Goal: Book appointment/travel/reservation

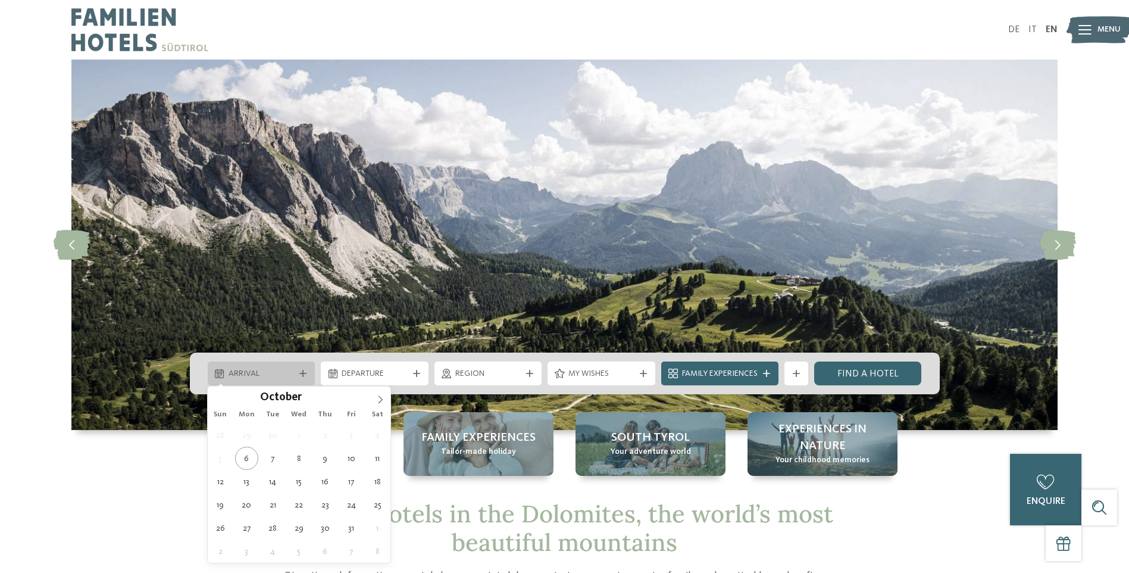
click at [302, 372] on icon at bounding box center [302, 373] width 7 height 7
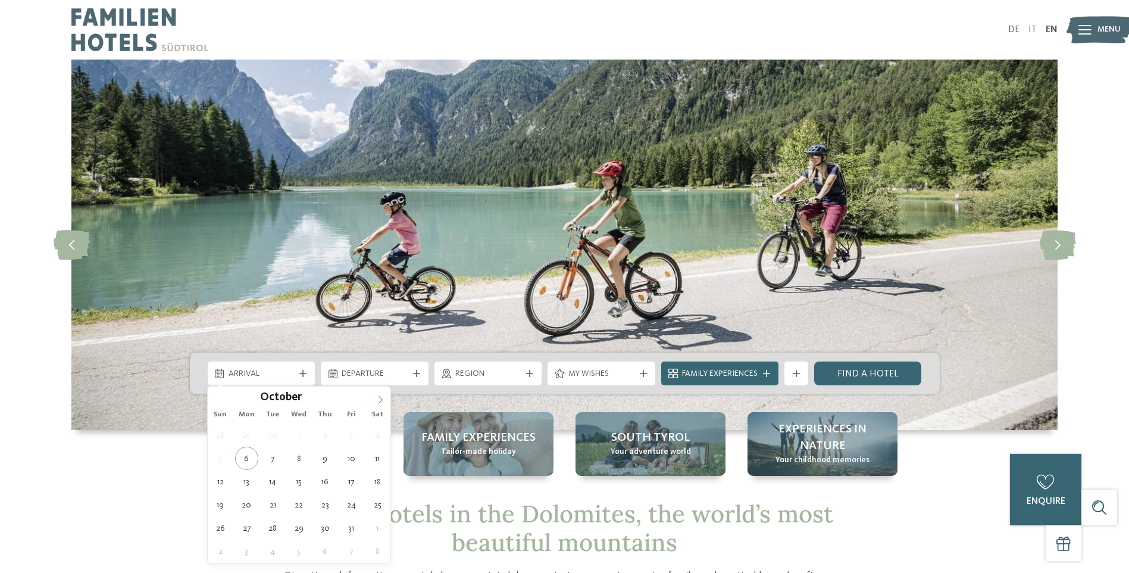
click at [376, 397] on icon at bounding box center [380, 399] width 8 height 8
type input "****"
click at [376, 397] on icon at bounding box center [380, 399] width 8 height 8
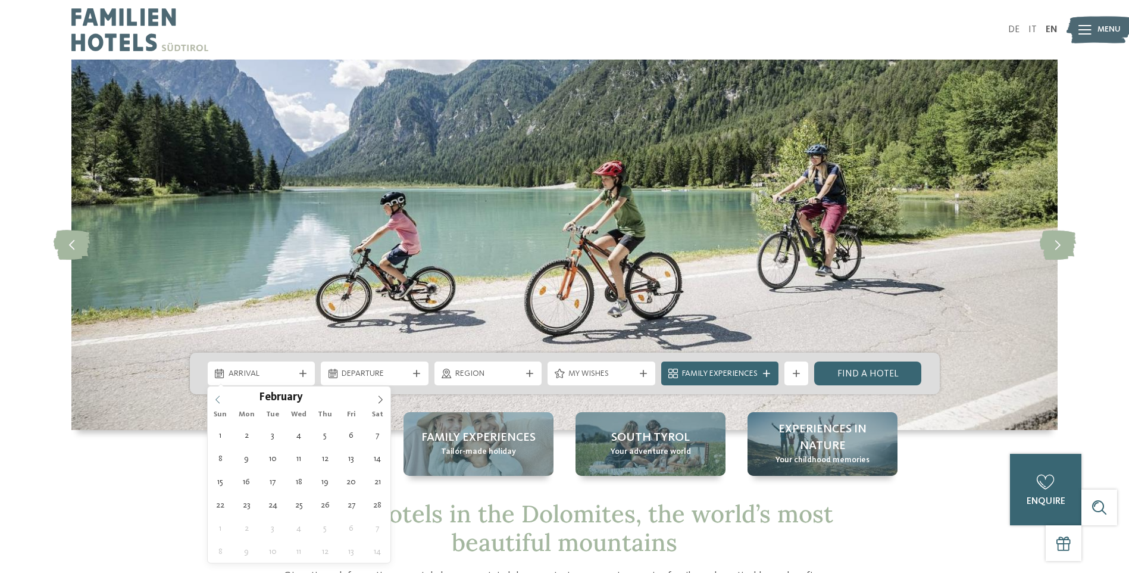
click at [217, 402] on icon at bounding box center [218, 399] width 8 height 8
type div "[DATE]"
type input "****"
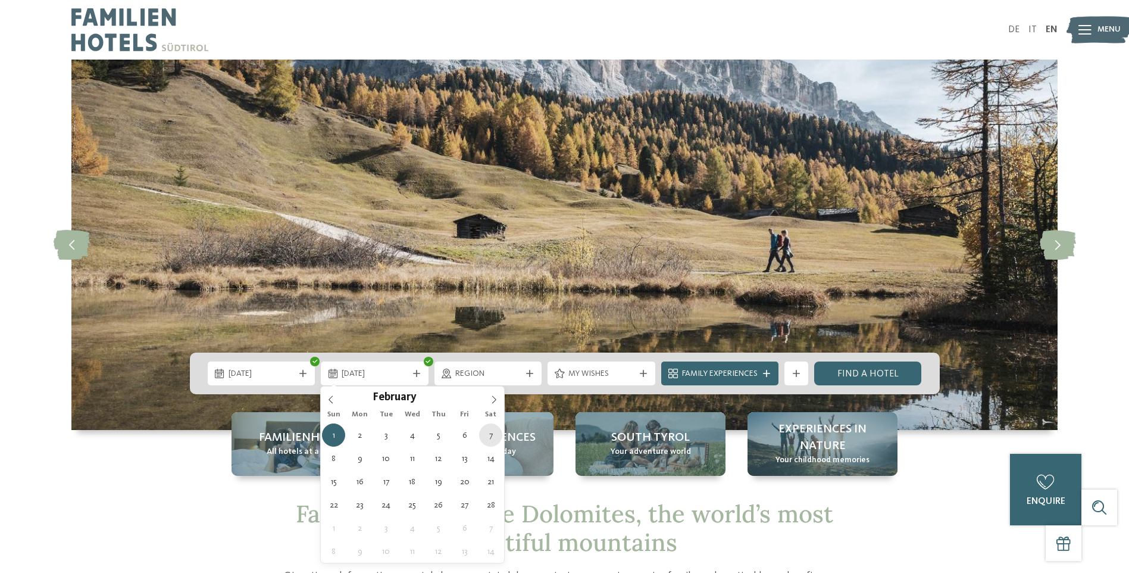
type div "[DATE]"
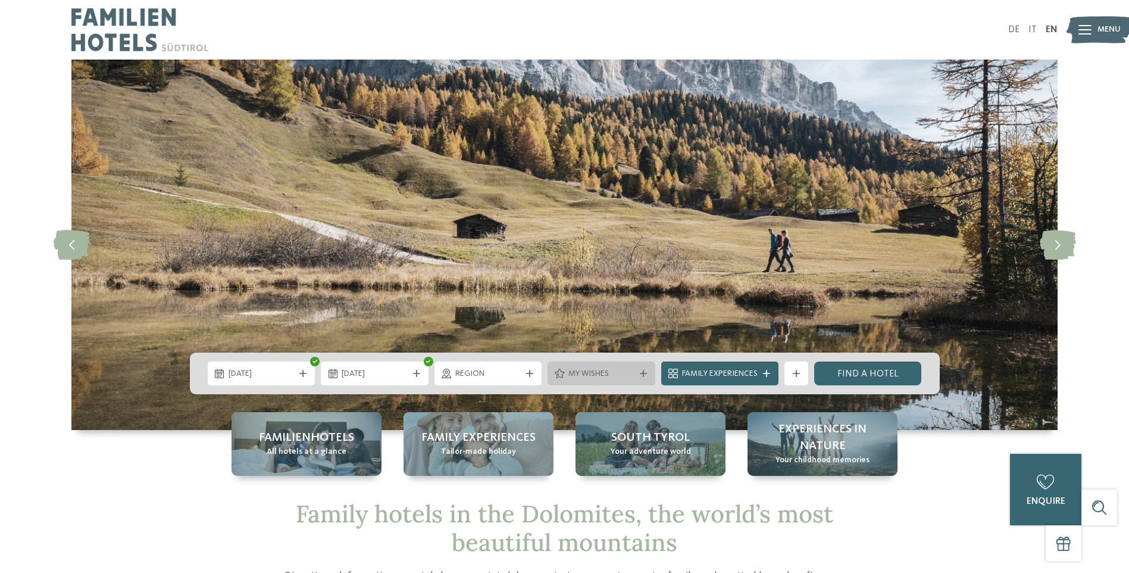
click at [644, 375] on icon at bounding box center [643, 373] width 7 height 7
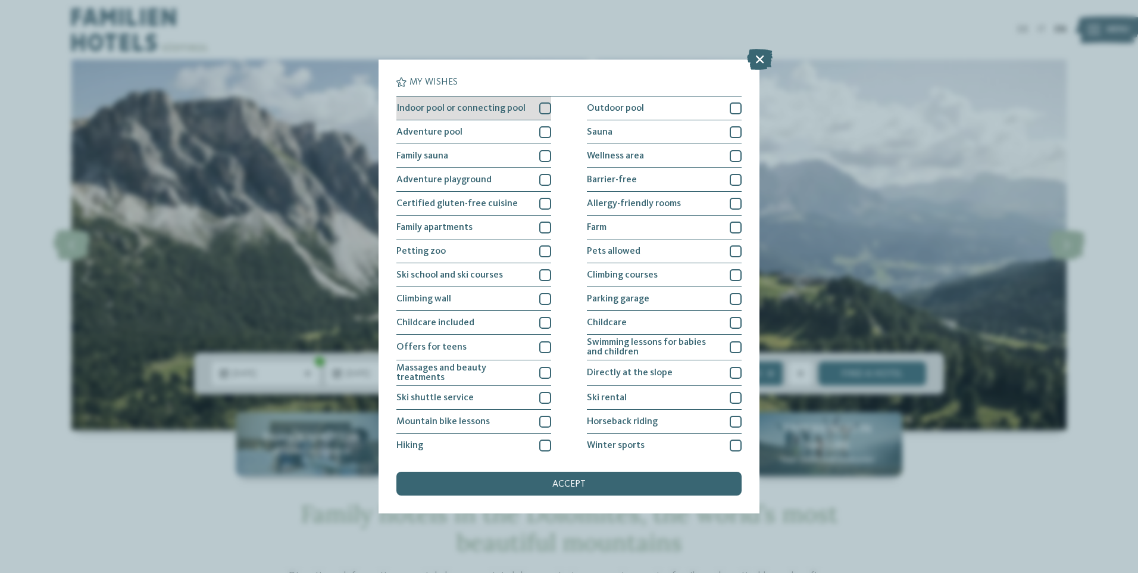
click at [543, 110] on div at bounding box center [545, 108] width 12 height 12
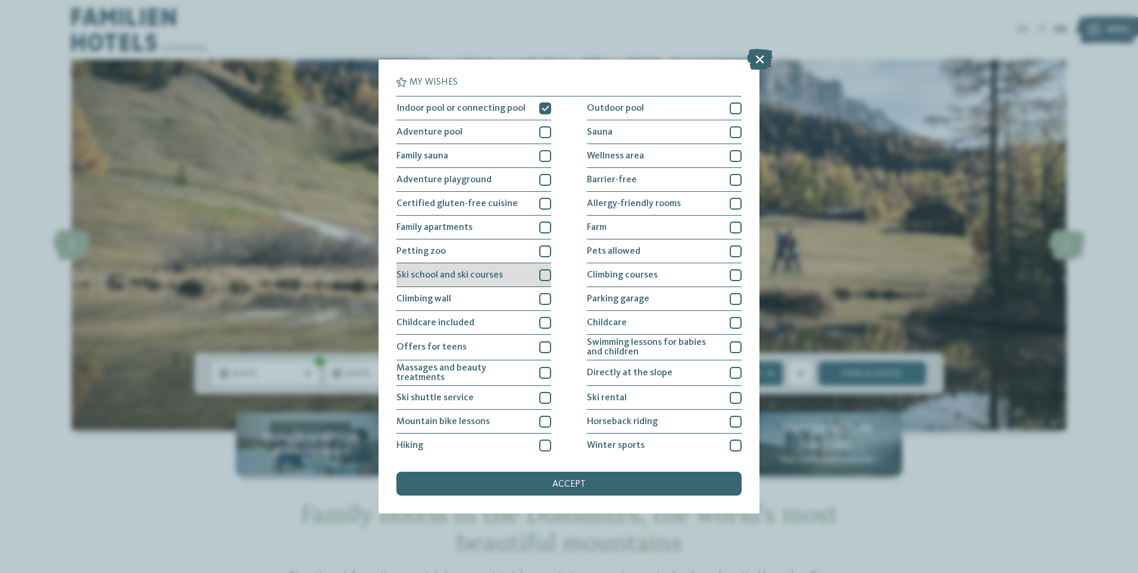
click at [540, 273] on div at bounding box center [545, 275] width 12 height 12
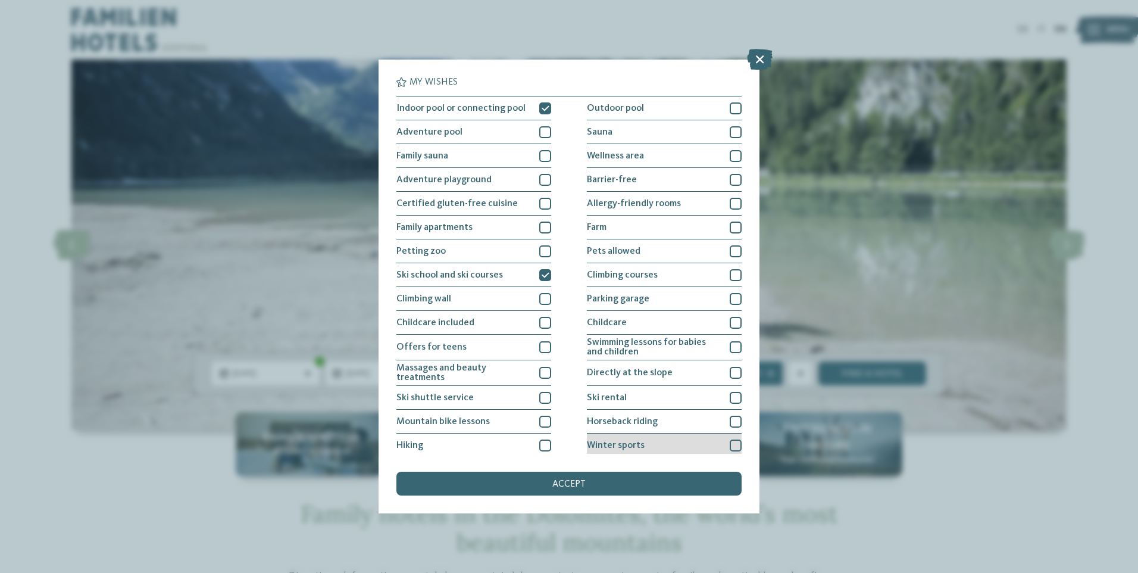
click at [732, 447] on div at bounding box center [736, 445] width 12 height 12
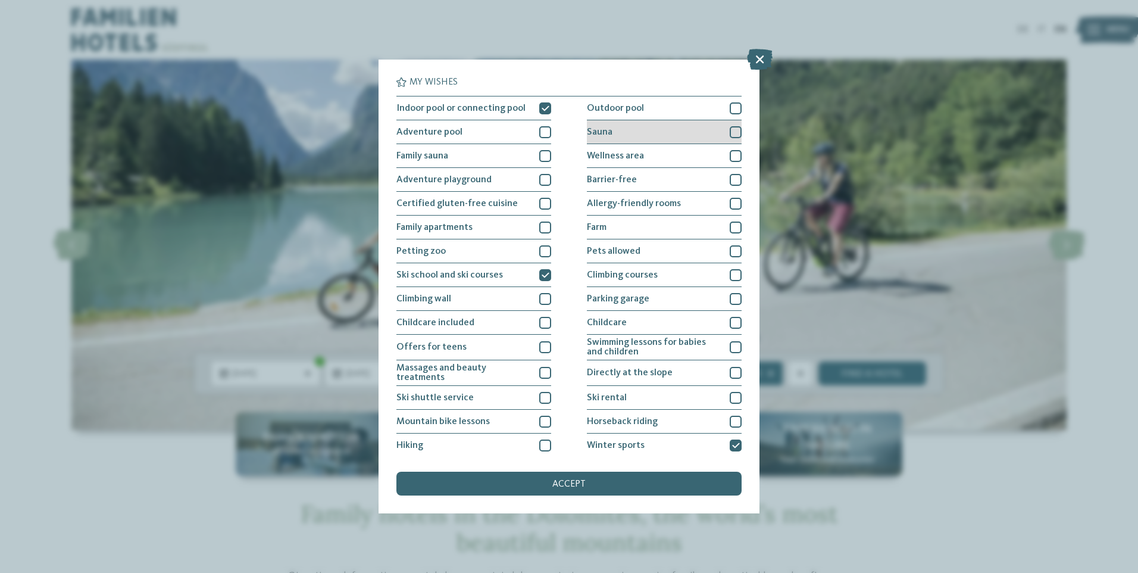
click at [722, 130] on div "Sauna" at bounding box center [664, 132] width 155 height 24
click at [731, 151] on div at bounding box center [736, 156] width 12 height 12
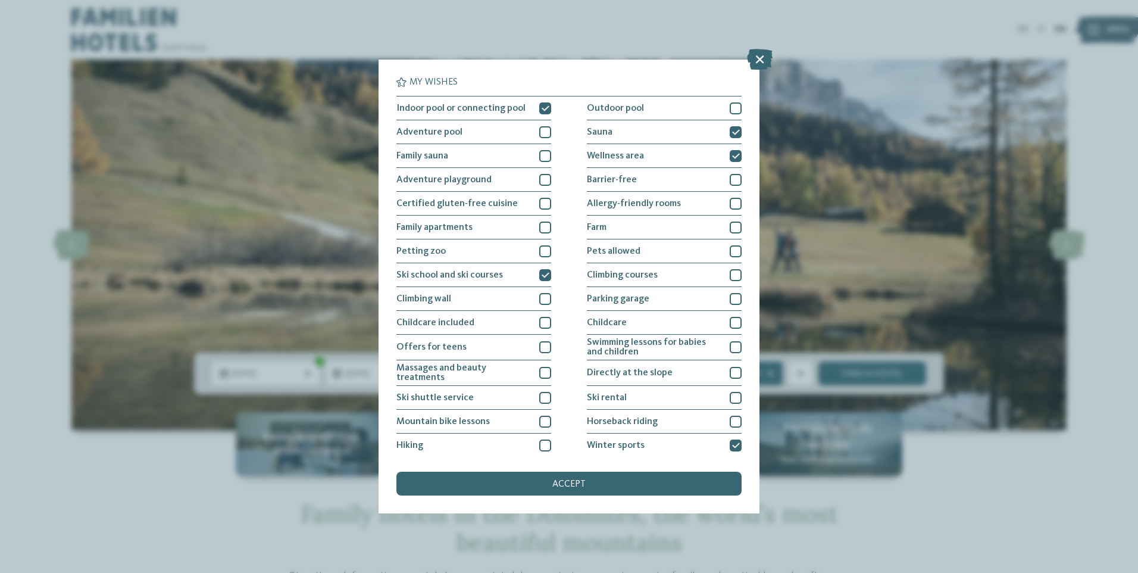
drag, startPoint x: 593, startPoint y: 489, endPoint x: 586, endPoint y: 486, distance: 7.5
click at [592, 489] on div "accept" at bounding box center [569, 484] width 345 height 24
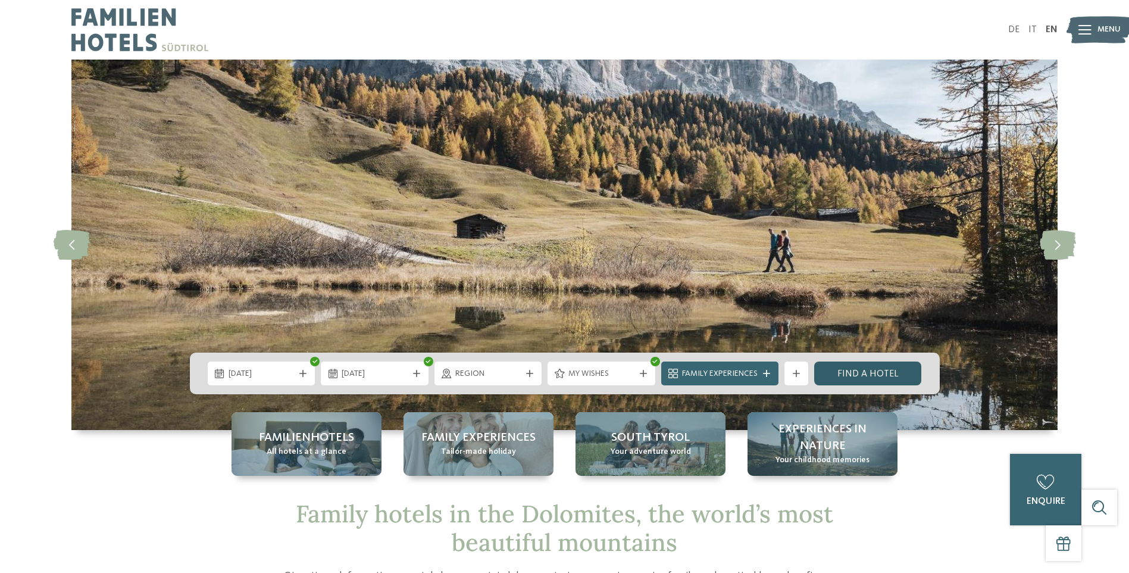
click at [836, 367] on link "Find a hotel" at bounding box center [868, 373] width 108 height 24
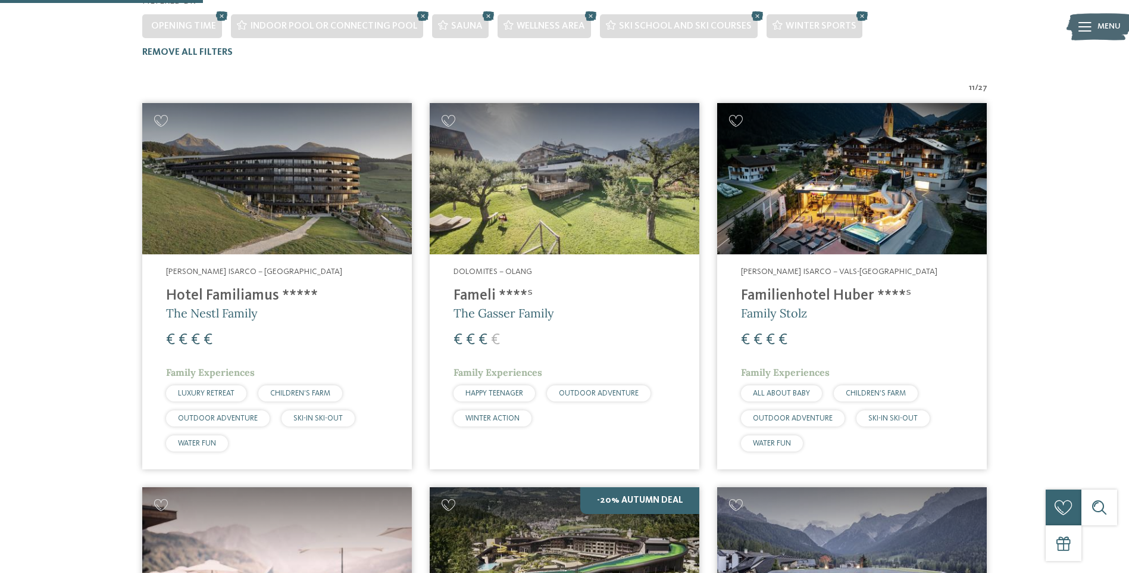
scroll to position [600, 0]
